Goal: Information Seeking & Learning: Find specific fact

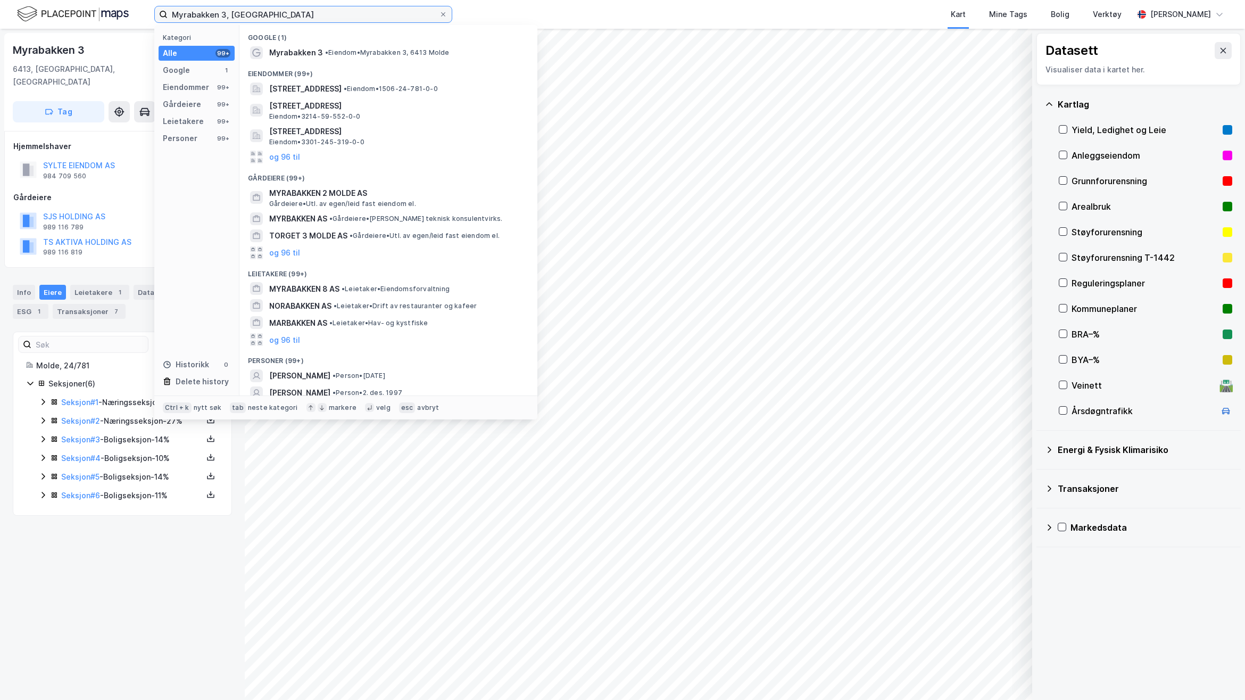
drag, startPoint x: 283, startPoint y: 14, endPoint x: 88, endPoint y: 9, distance: 194.8
click at [106, 11] on div "Myrabakken 3, Molde Kategori Alle 99+ Google 1 Eiendommer 99+ Gårdeiere 99+ Lei…" at bounding box center [622, 14] width 1245 height 29
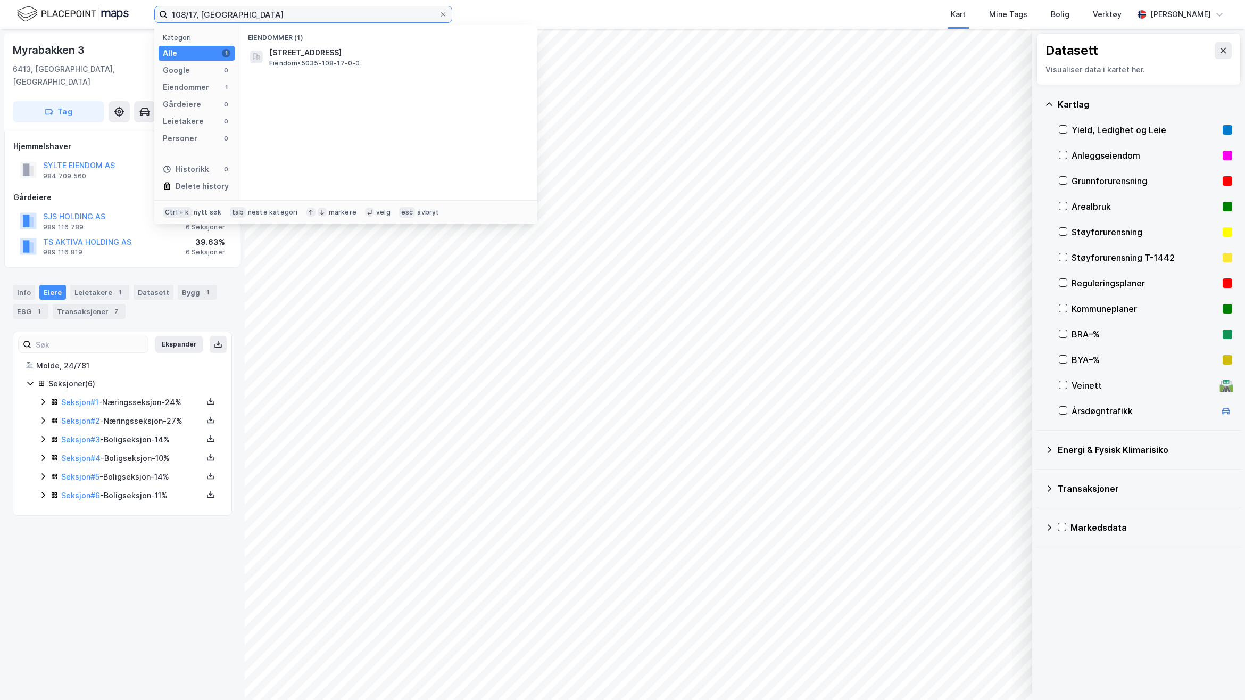
type input "108/17, [GEOGRAPHIC_DATA]"
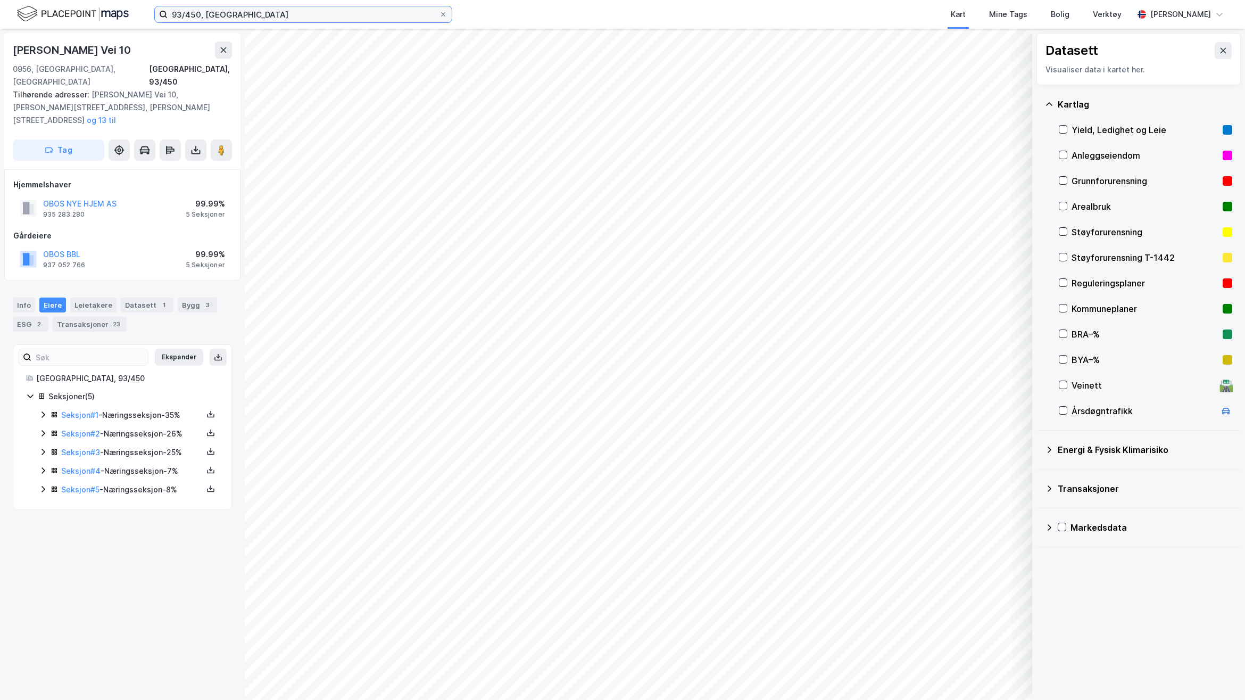
drag, startPoint x: 184, startPoint y: 11, endPoint x: 136, endPoint y: 11, distance: 47.4
click at [137, 11] on div "93/450, Oslo Kart Mine Tags Bolig Verktøy [PERSON_NAME]" at bounding box center [622, 14] width 1245 height 29
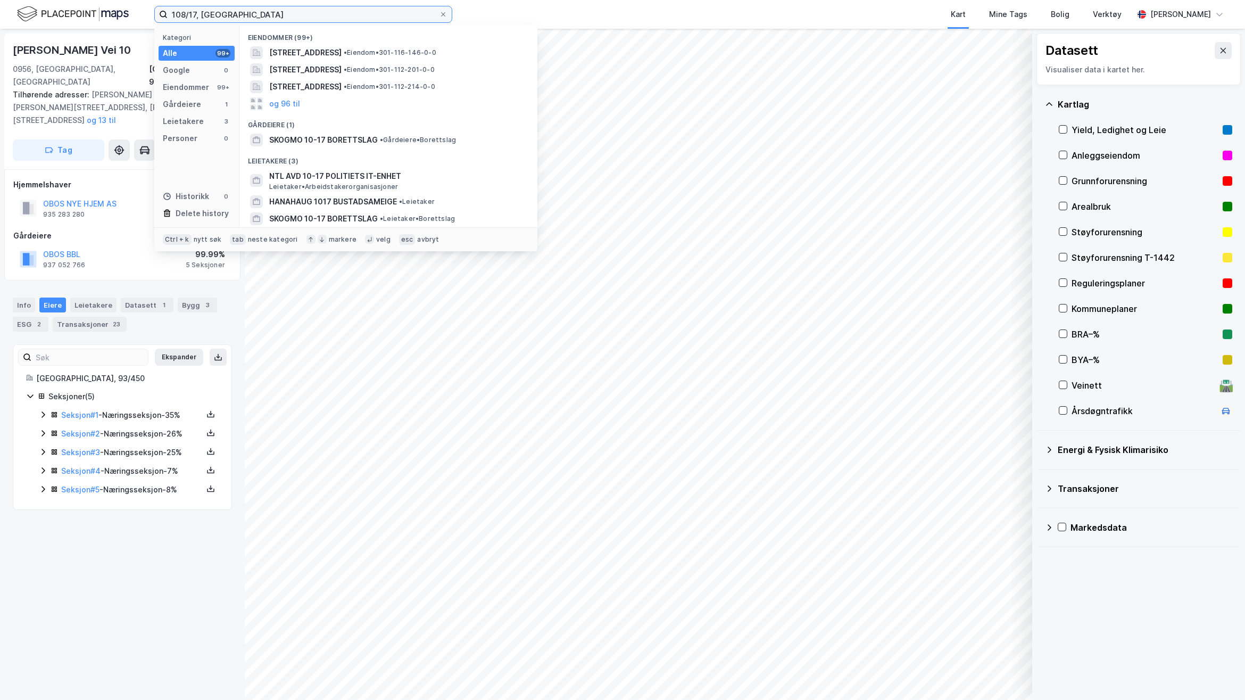
type input "108/17, [GEOGRAPHIC_DATA]"
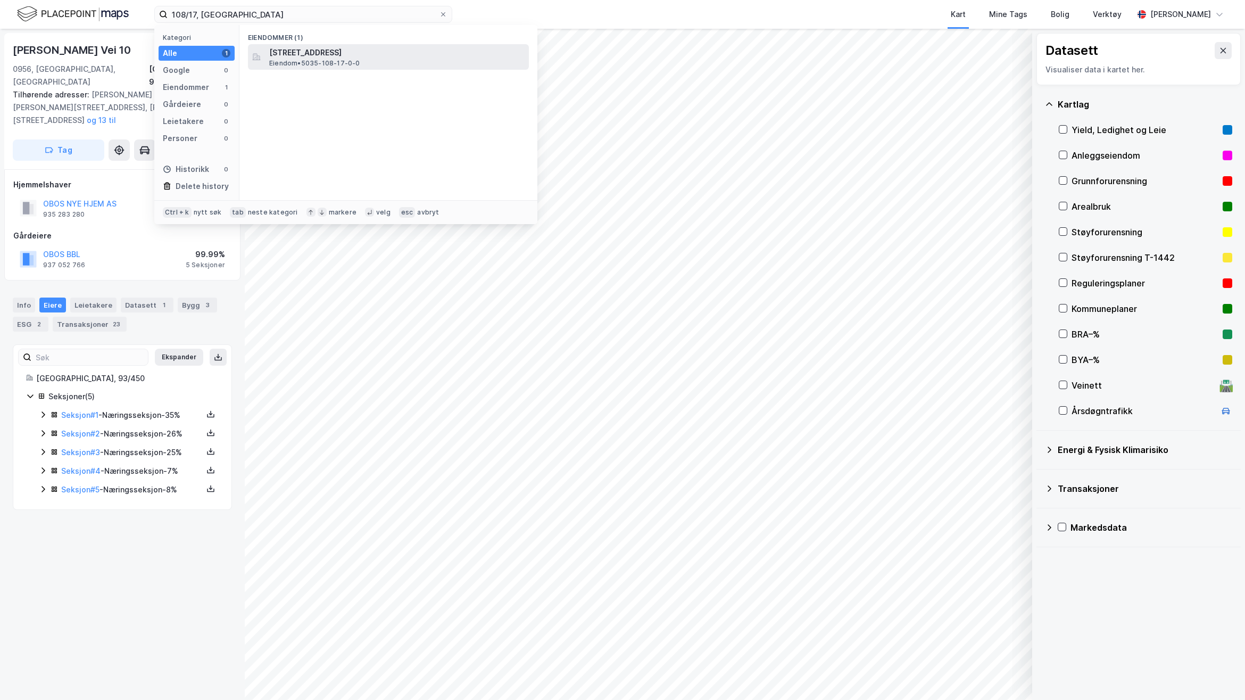
click at [434, 63] on div "[STREET_ADDRESS] • 5035-108-17-0-0" at bounding box center [398, 56] width 258 height 21
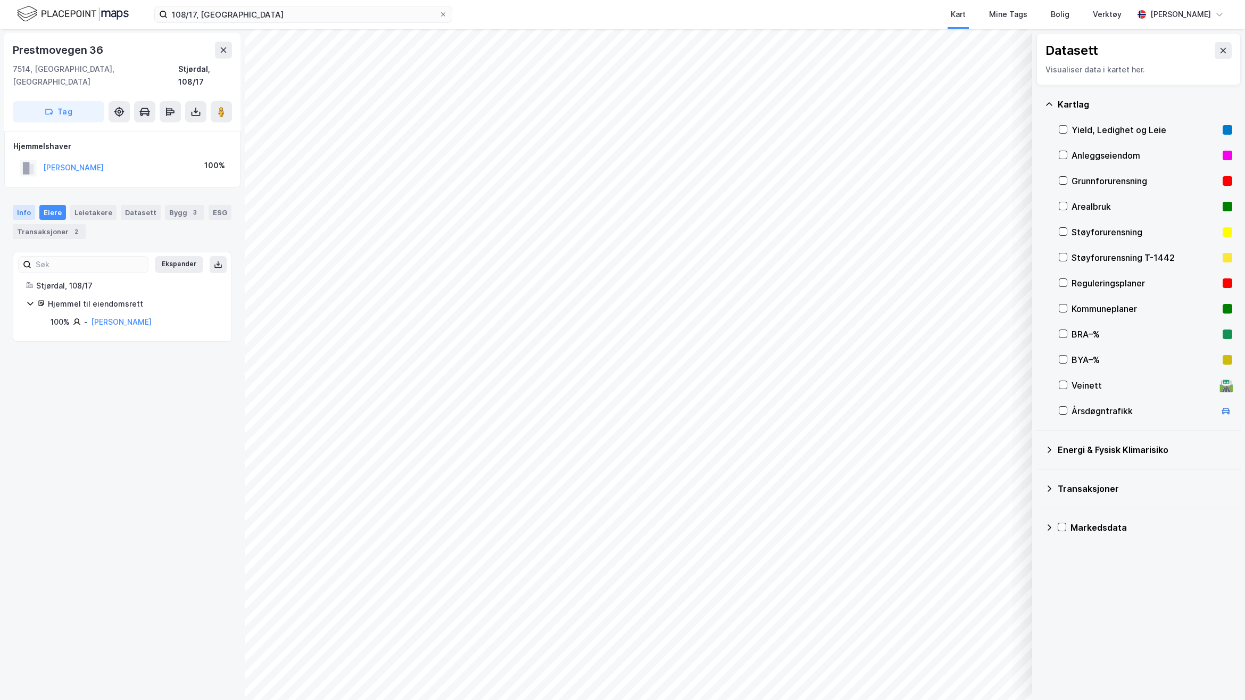
click at [24, 205] on div "Info" at bounding box center [24, 212] width 22 height 15
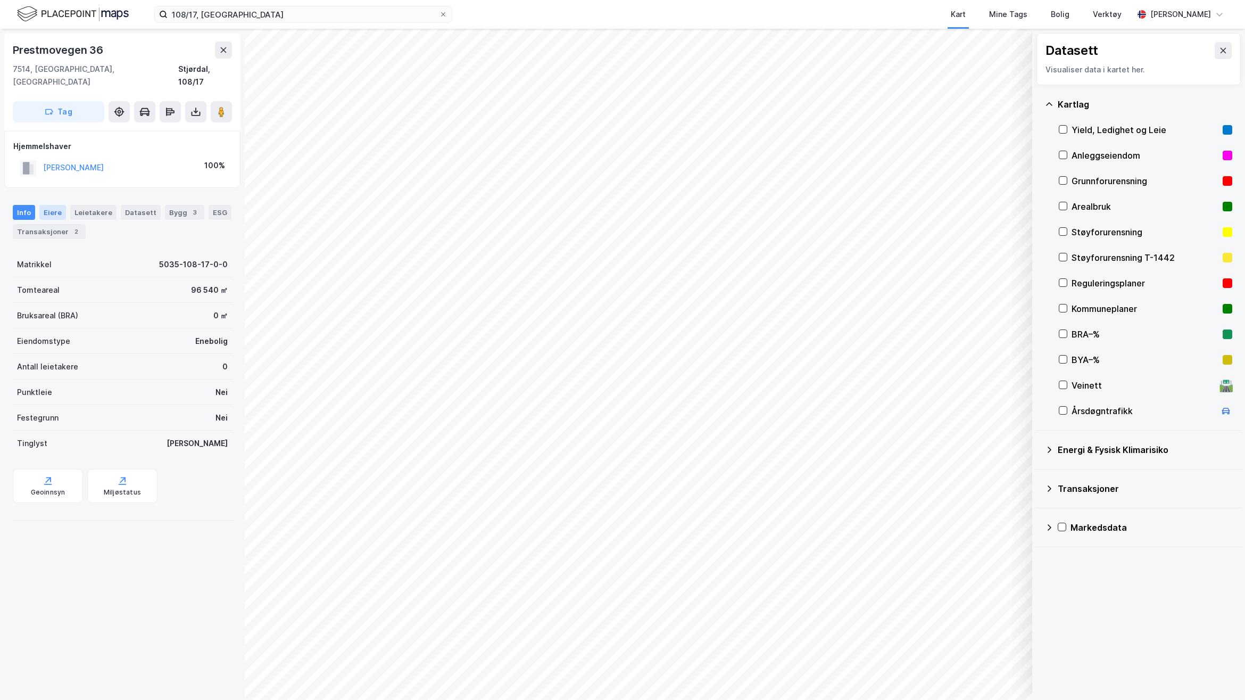
click at [53, 205] on div "Eiere" at bounding box center [52, 212] width 27 height 15
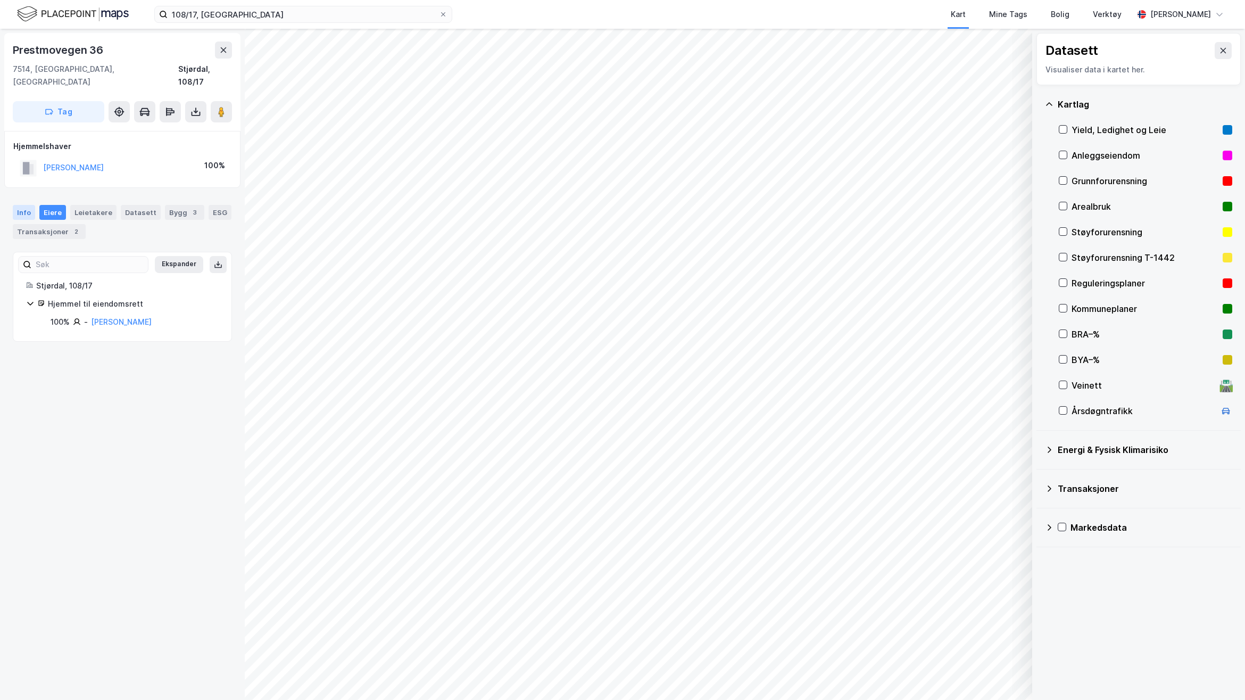
click at [27, 206] on div "Info" at bounding box center [24, 212] width 22 height 15
